Goal: Task Accomplishment & Management: Complete application form

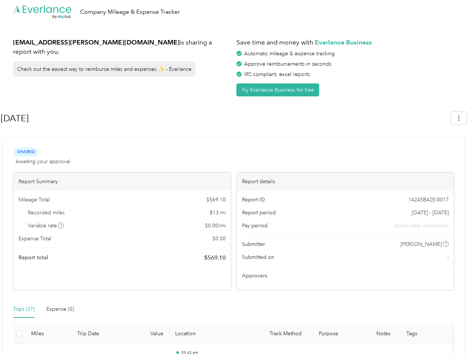
click at [237, 178] on div "Report details" at bounding box center [346, 182] width 218 height 18
click at [235, 12] on div ".cls-1 { fill: #00adee; } .cls-2 { fill: #fff; } .cls-3 { fill: #707372; } .cls…" at bounding box center [233, 12] width 467 height 24
click at [279, 90] on button "Try Everlance Business for free" at bounding box center [278, 90] width 83 height 13
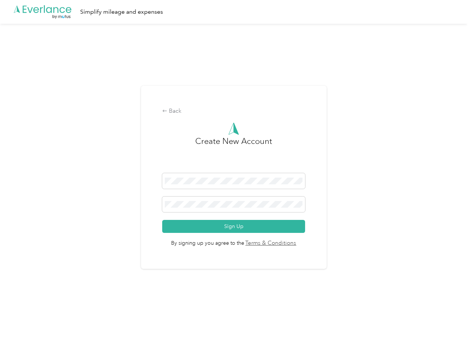
click at [225, 118] on div "Back Create New Account Sign Up By signing up you agree to the Terms & Conditio…" at bounding box center [234, 178] width 186 height 184
